Goal: Find specific page/section: Find specific page/section

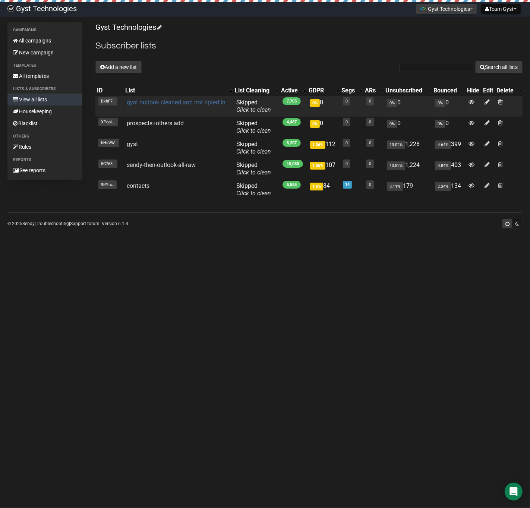
click at [151, 102] on link "gyst outlook cleaned and not opted in" at bounding box center [176, 102] width 99 height 7
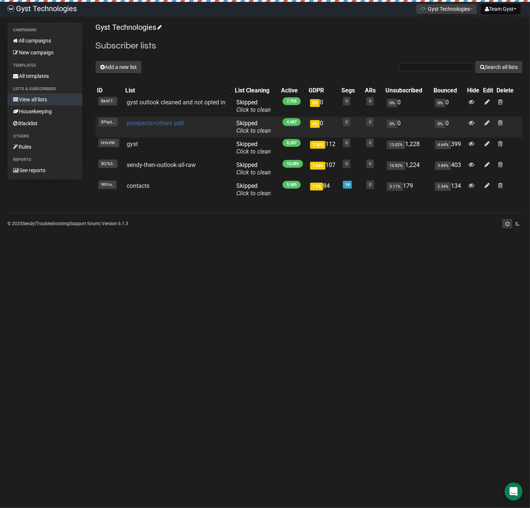
click at [137, 124] on link "prospects+others add" at bounding box center [155, 123] width 57 height 7
click at [134, 124] on link "prospects+others add" at bounding box center [155, 123] width 57 height 7
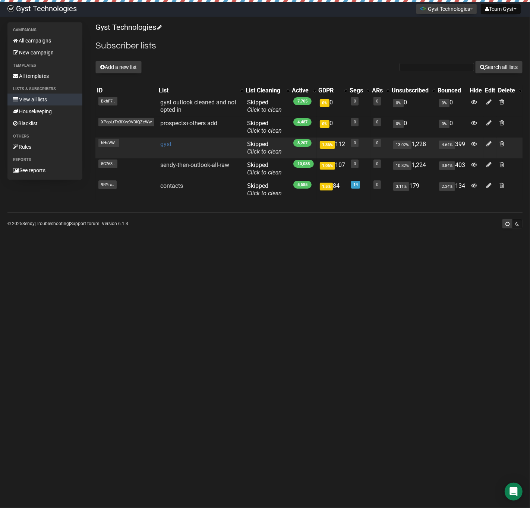
click at [168, 146] on link "gyst" at bounding box center [165, 143] width 11 height 7
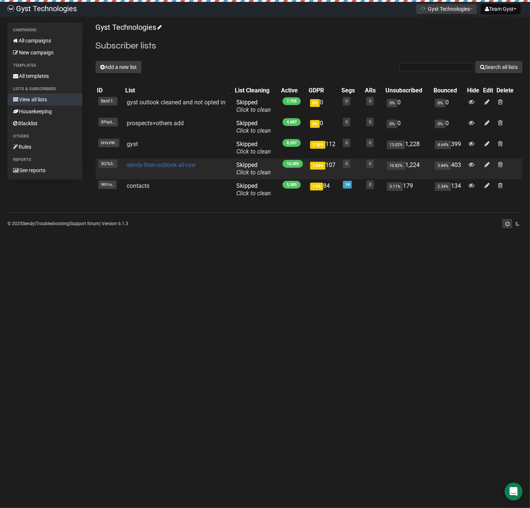
click at [146, 165] on link "sendy-then-outlook-all-raw" at bounding box center [161, 164] width 69 height 7
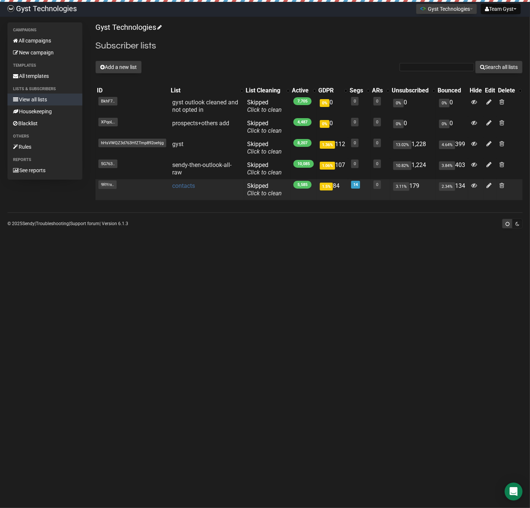
click at [183, 184] on link "contacts" at bounding box center [183, 185] width 23 height 7
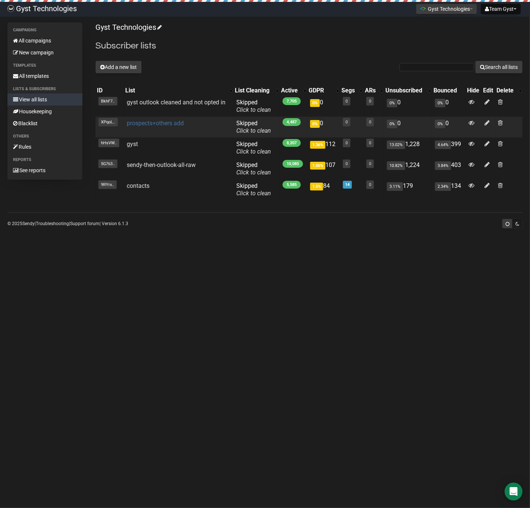
click at [146, 121] on link "prospects+others add" at bounding box center [155, 123] width 57 height 7
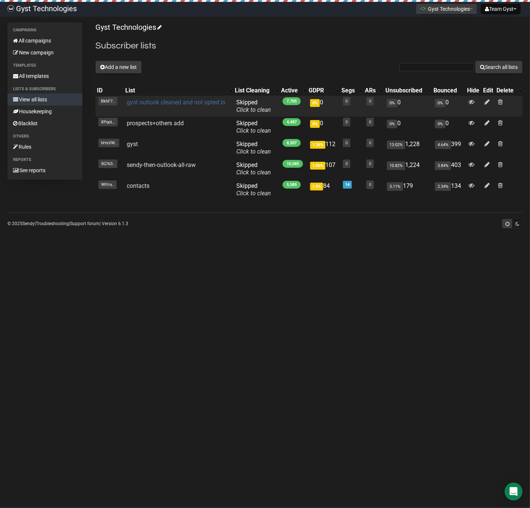
click at [158, 102] on link "gyst outlook cleaned and not opted in" at bounding box center [176, 102] width 99 height 7
